Goal: Register for event/course

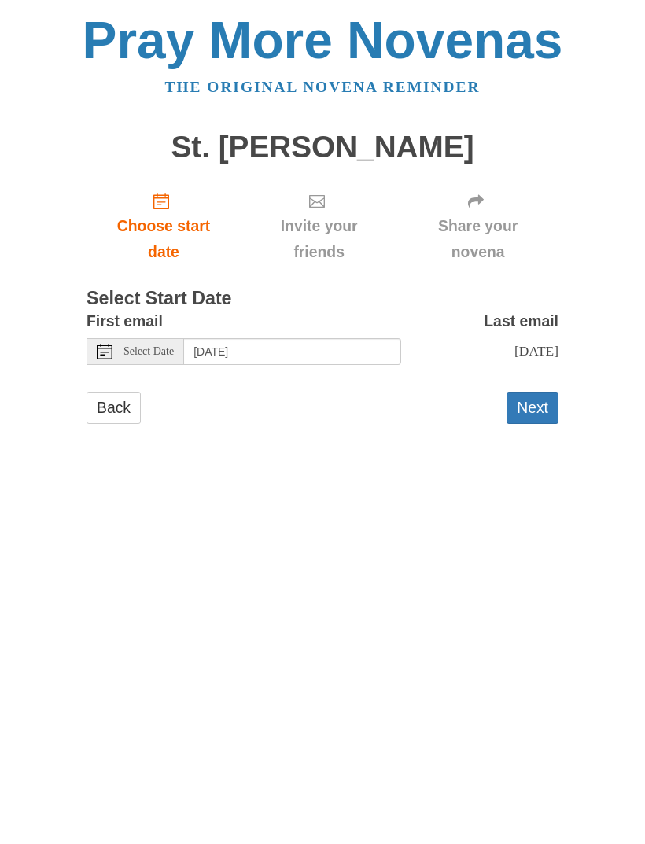
click at [538, 396] on button "Next" at bounding box center [532, 408] width 52 height 32
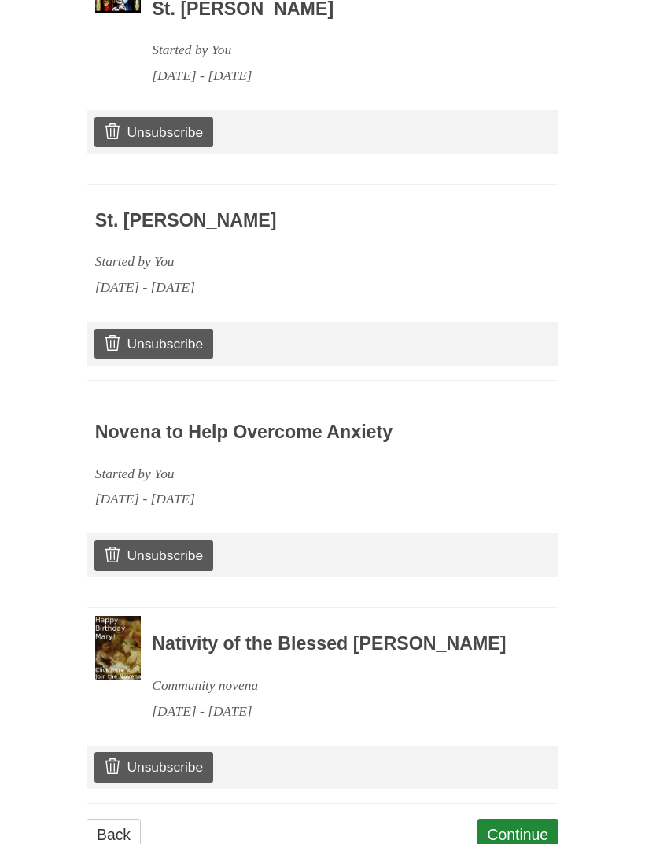
scroll to position [1013, 0]
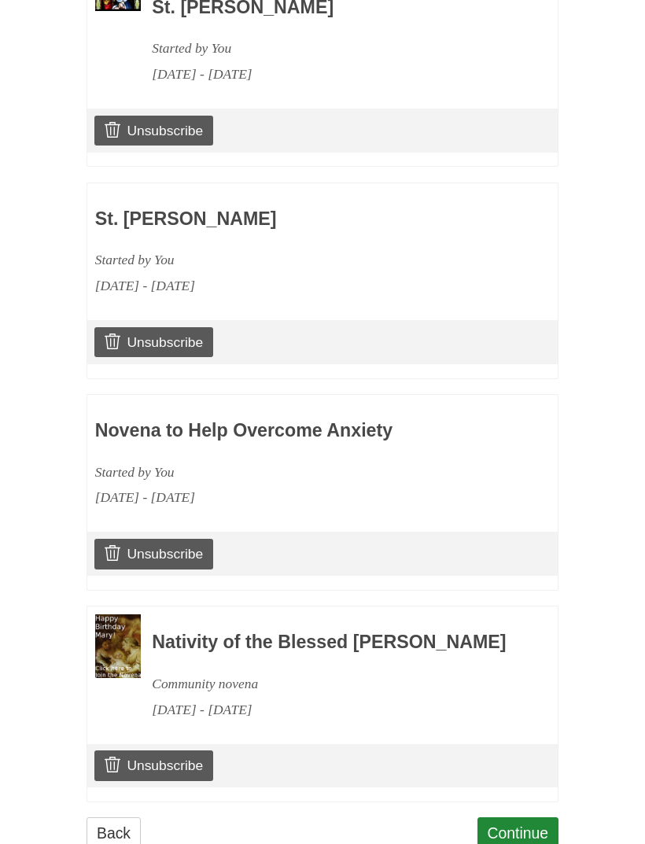
click at [529, 828] on link "Continue" at bounding box center [518, 833] width 82 height 32
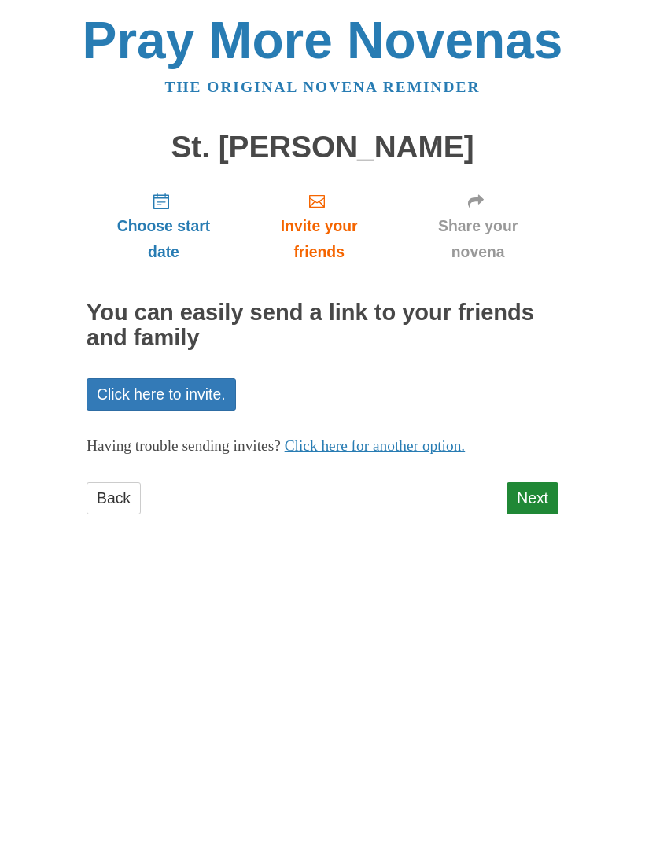
click at [535, 488] on link "Next" at bounding box center [532, 498] width 52 height 32
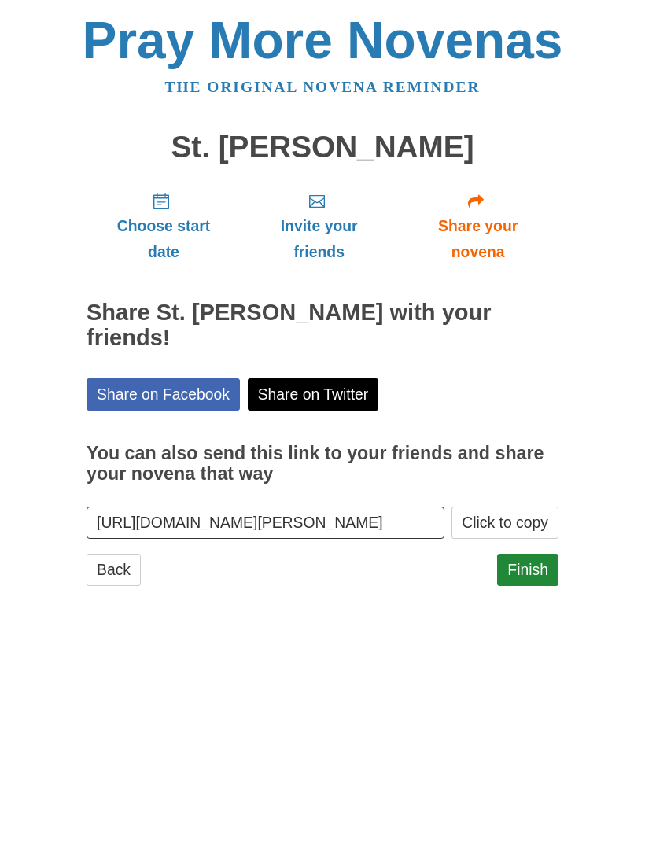
click at [526, 554] on link "Finish" at bounding box center [527, 570] width 61 height 32
